Goal: Check status: Check status

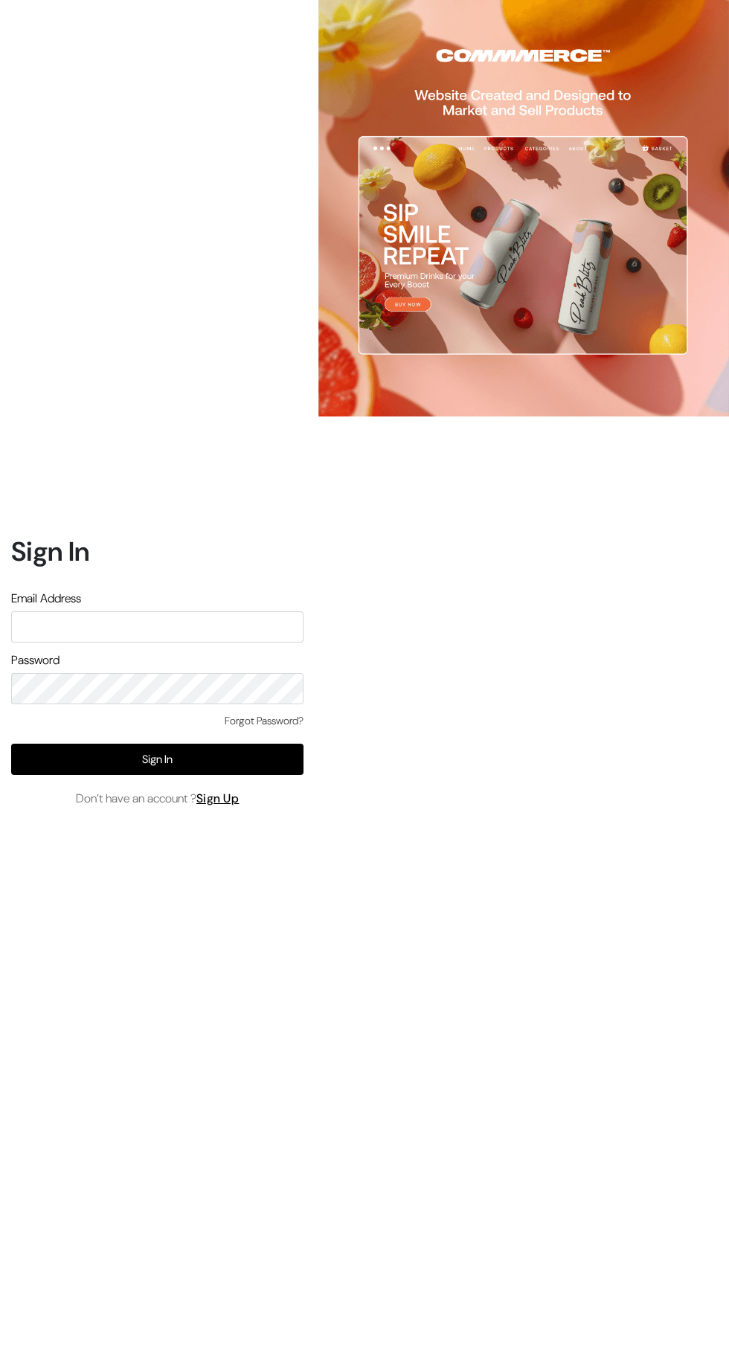
click at [237, 806] on link "Sign Up" at bounding box center [217, 799] width 43 height 16
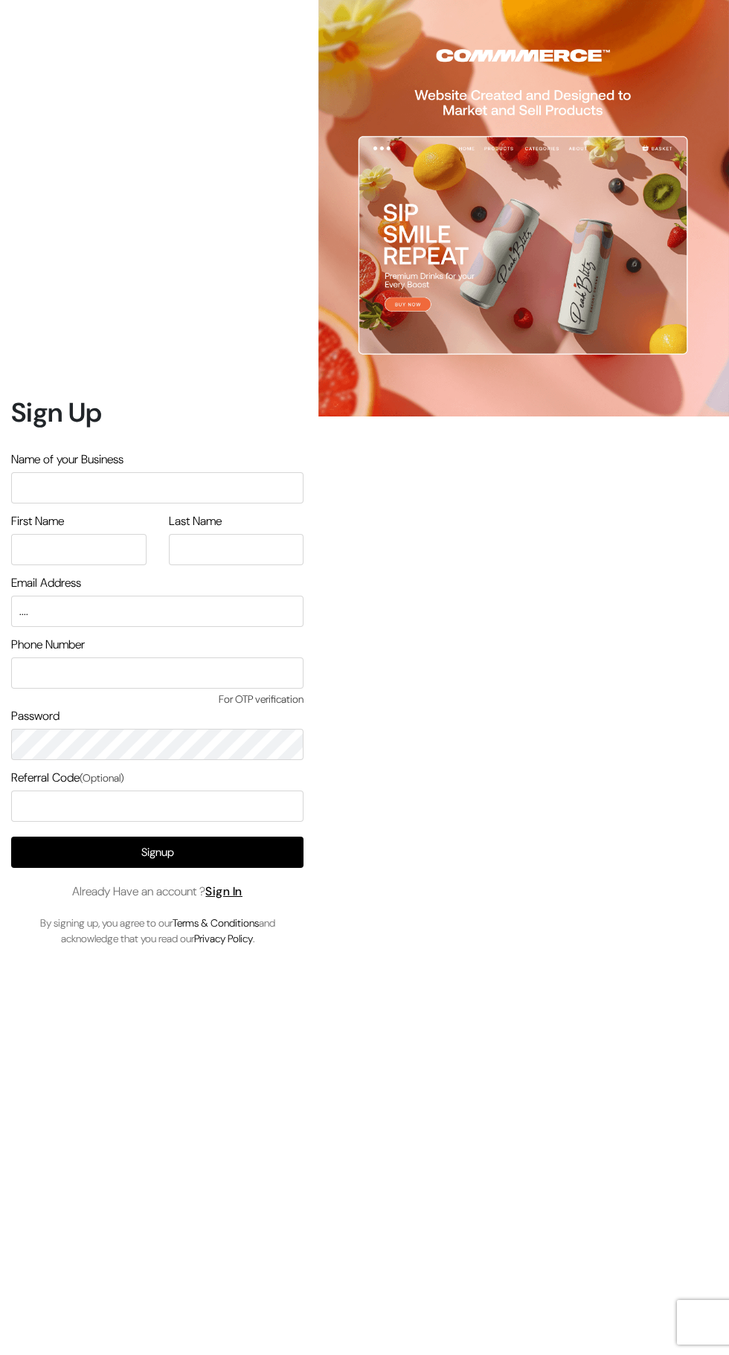
type input "...."
click at [295, 8] on div "Sign Up Name of your Business First Name Last Name Email Address ...." at bounding box center [151, 677] width 303 height 1355
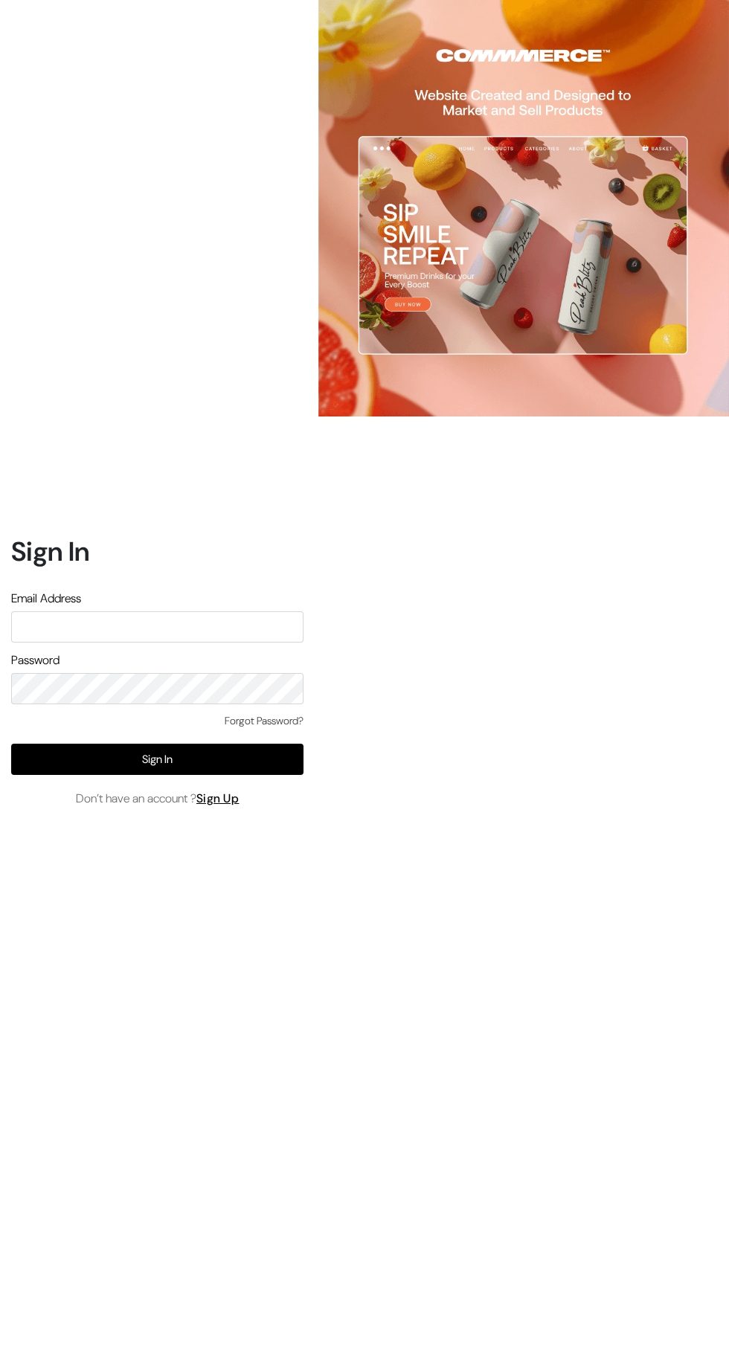
click at [180, 643] on input "text" at bounding box center [157, 626] width 292 height 31
type input "santoshisharma398@gmail.com"
click at [216, 643] on input "santoshisharma398@gmail.com" at bounding box center [157, 626] width 292 height 31
type input "[EMAIL_ADDRESS][DOMAIN_NAME]"
click at [246, 643] on input "text" at bounding box center [157, 626] width 292 height 31
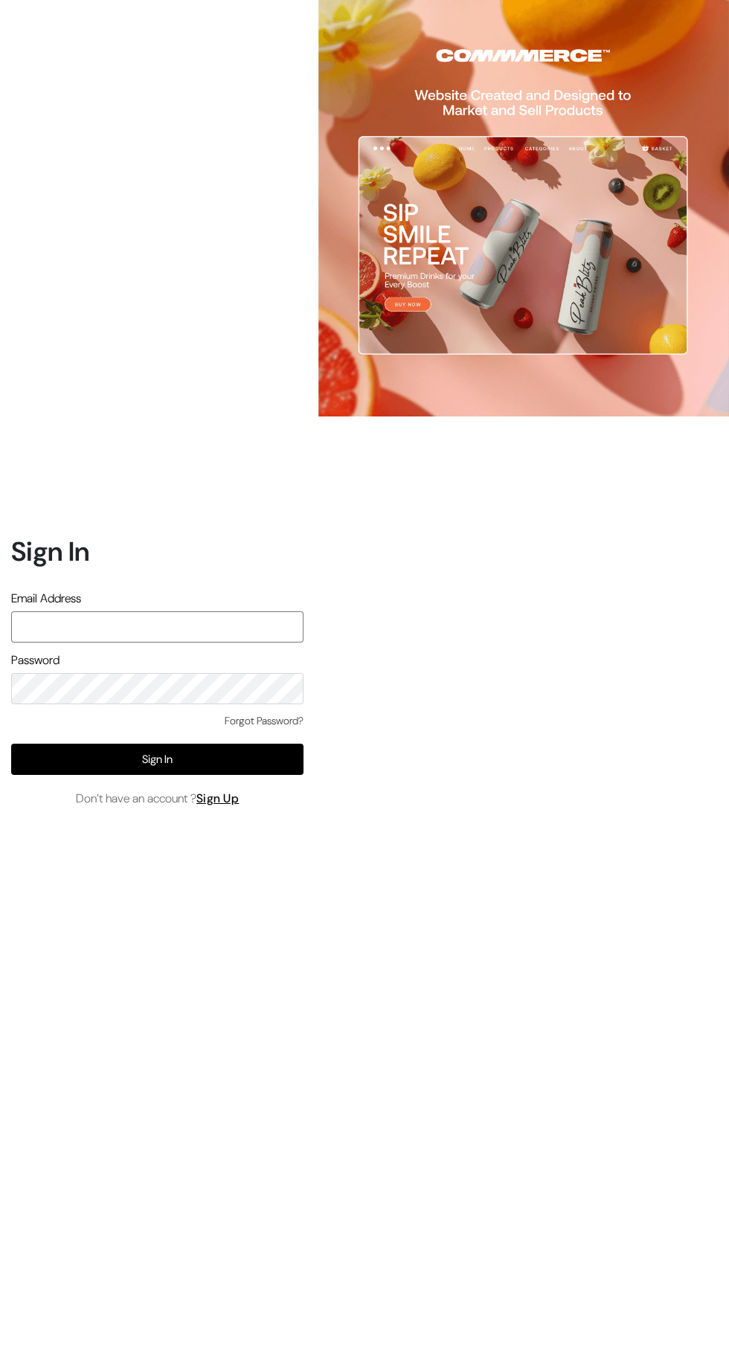
type input "[EMAIL_ADDRESS][DOMAIN_NAME]"
click at [279, 775] on button "Sign In" at bounding box center [157, 759] width 292 height 31
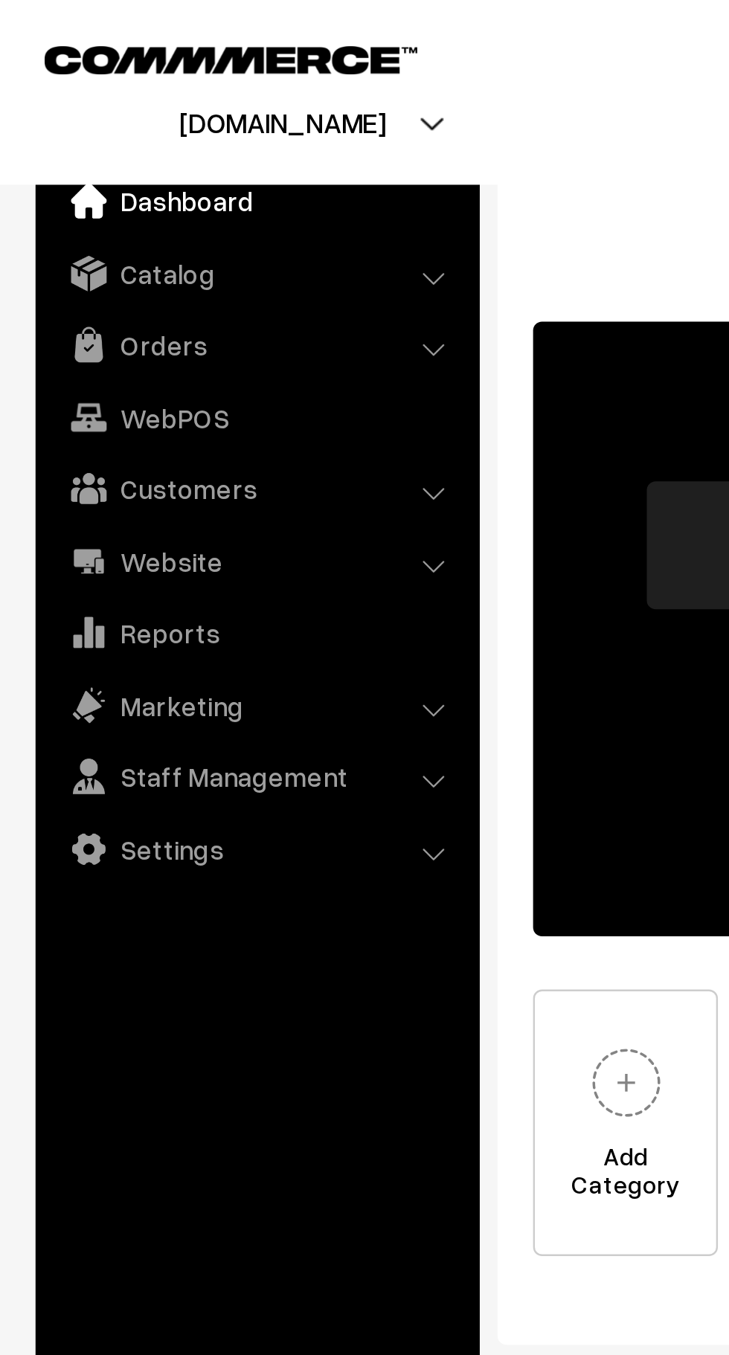
click at [103, 141] on link "Orders" at bounding box center [107, 144] width 177 height 27
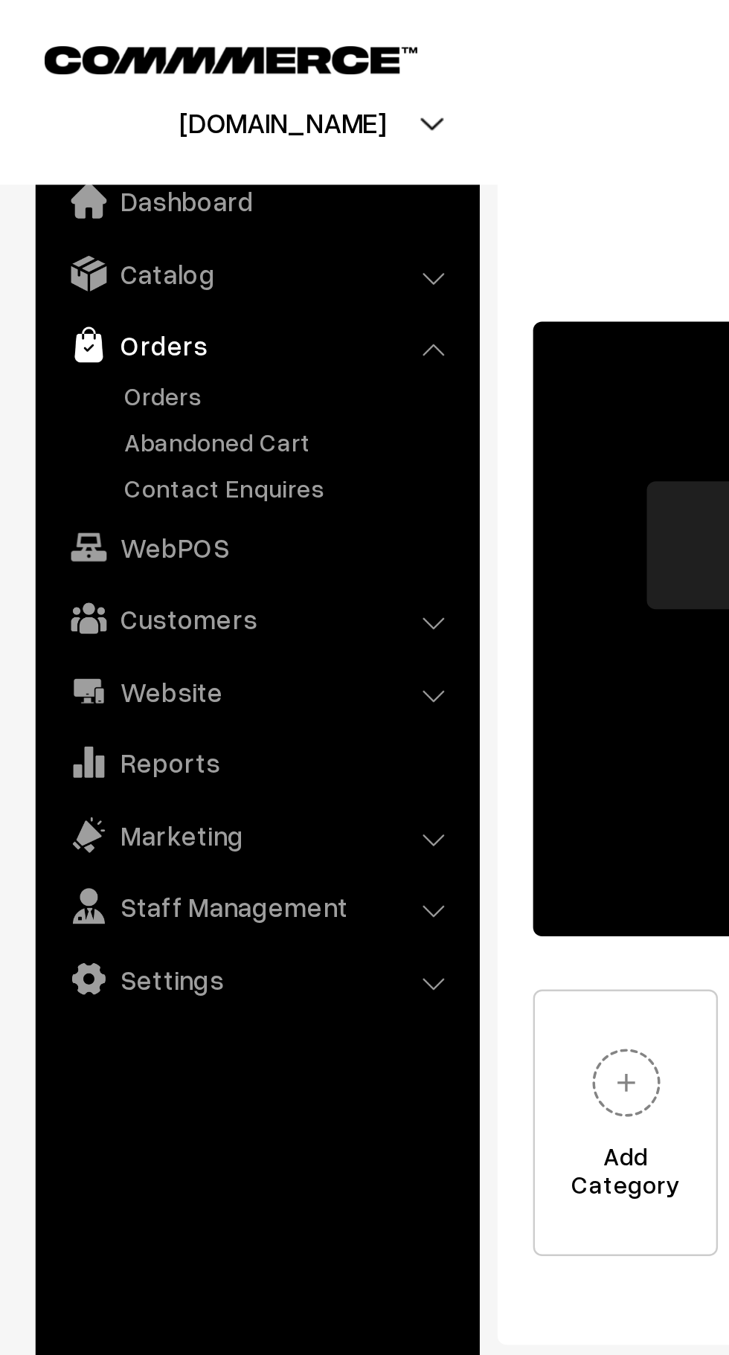
click at [118, 161] on link "Orders" at bounding box center [121, 166] width 147 height 16
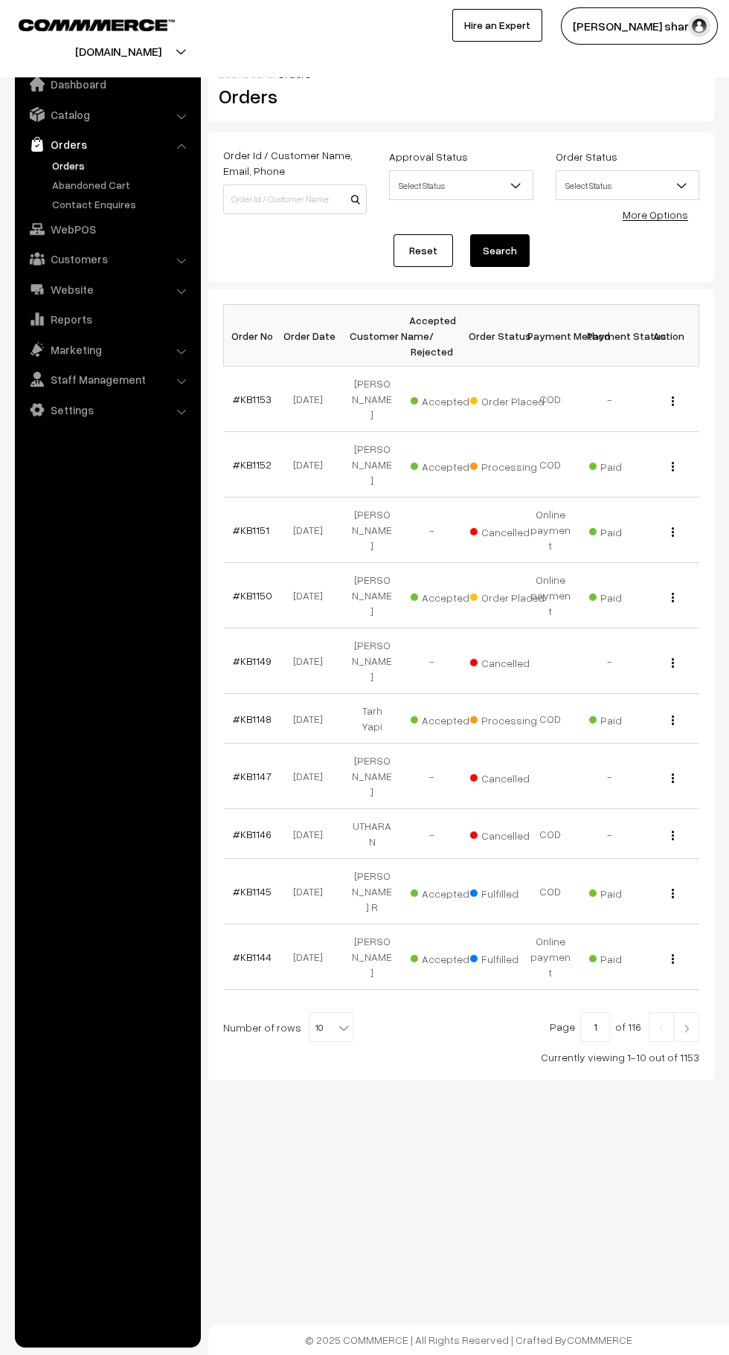
click at [341, 1013] on span at bounding box center [345, 1022] width 15 height 19
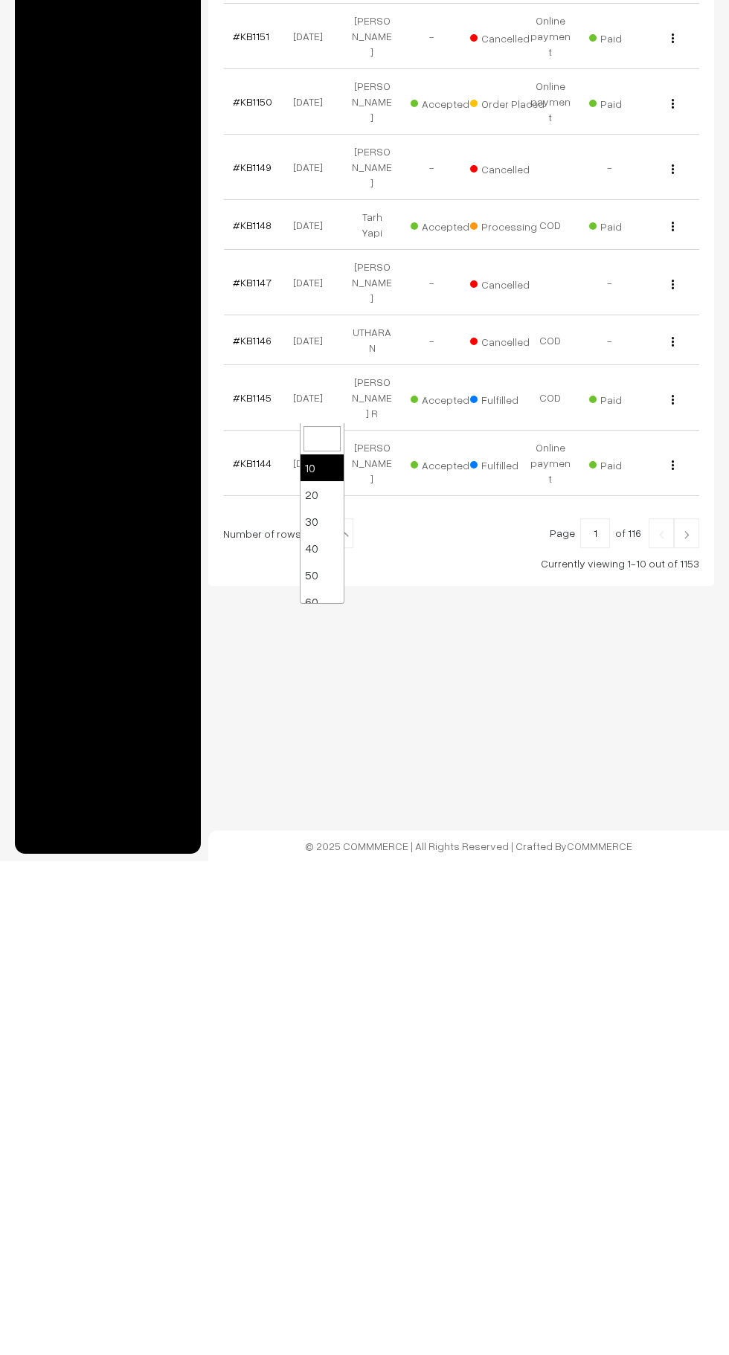
scroll to position [119, 0]
select select "100"
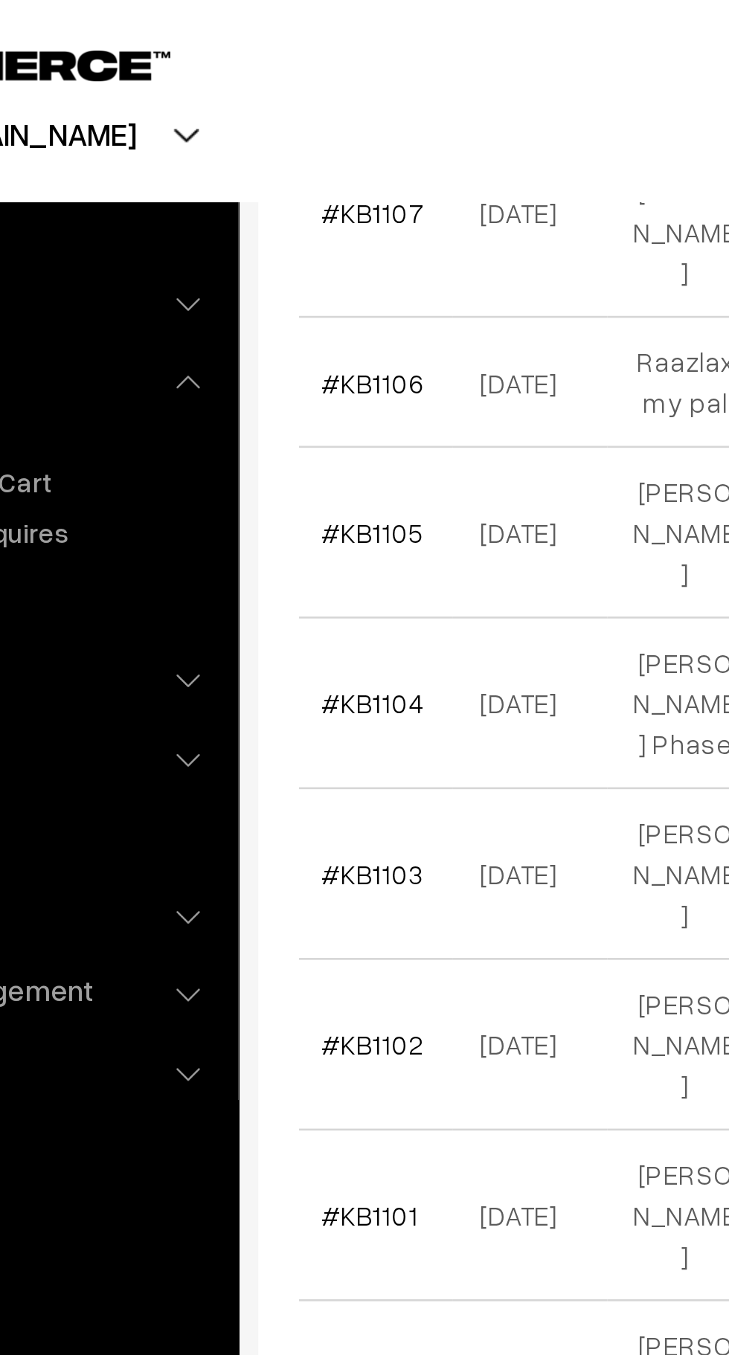
scroll to position [3492, 0]
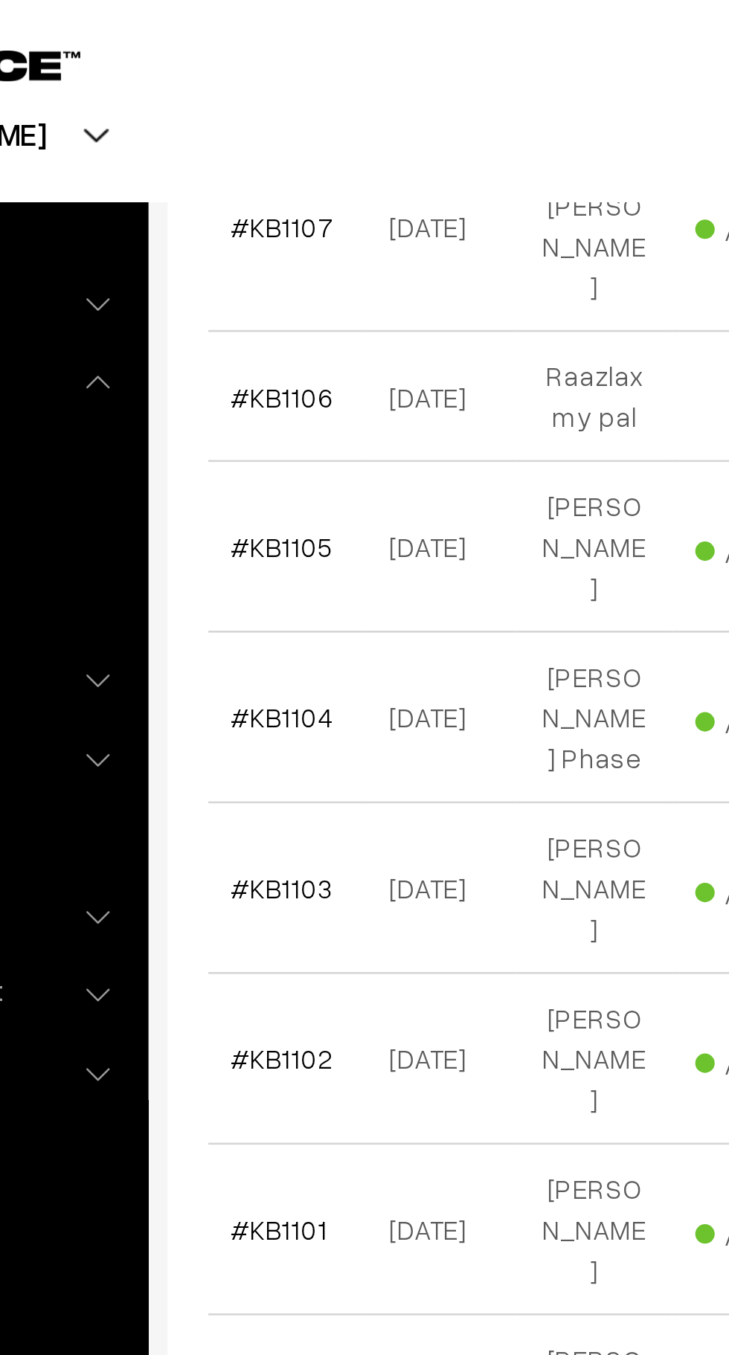
click at [245, 1031] on link "#KB1092" at bounding box center [251, 1045] width 36 height 28
